Goal: Task Accomplishment & Management: Manage account settings

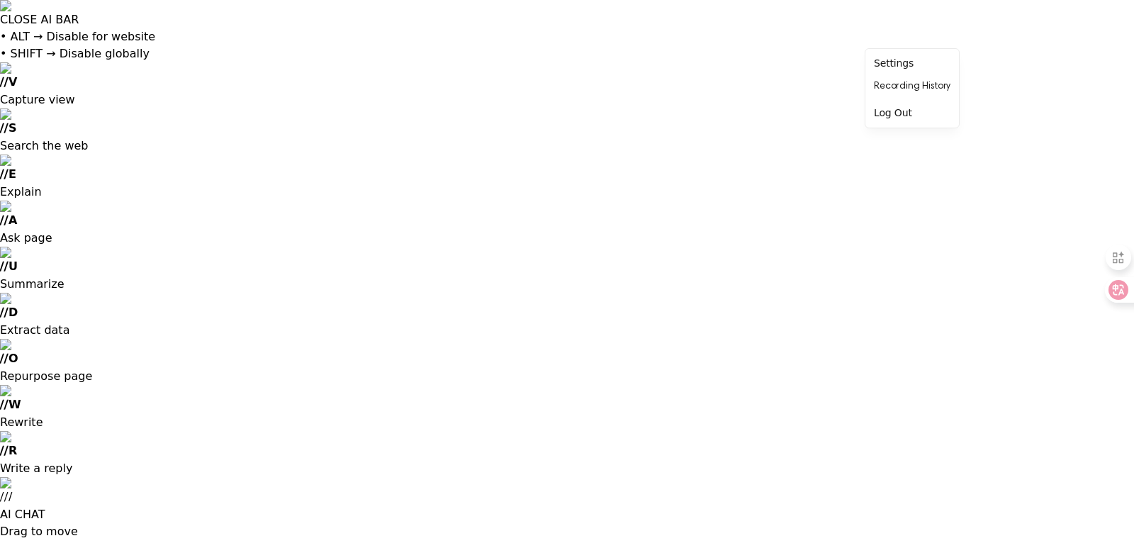
click at [895, 115] on div "Log Out" at bounding box center [912, 112] width 88 height 23
